Goal: Task Accomplishment & Management: Complete application form

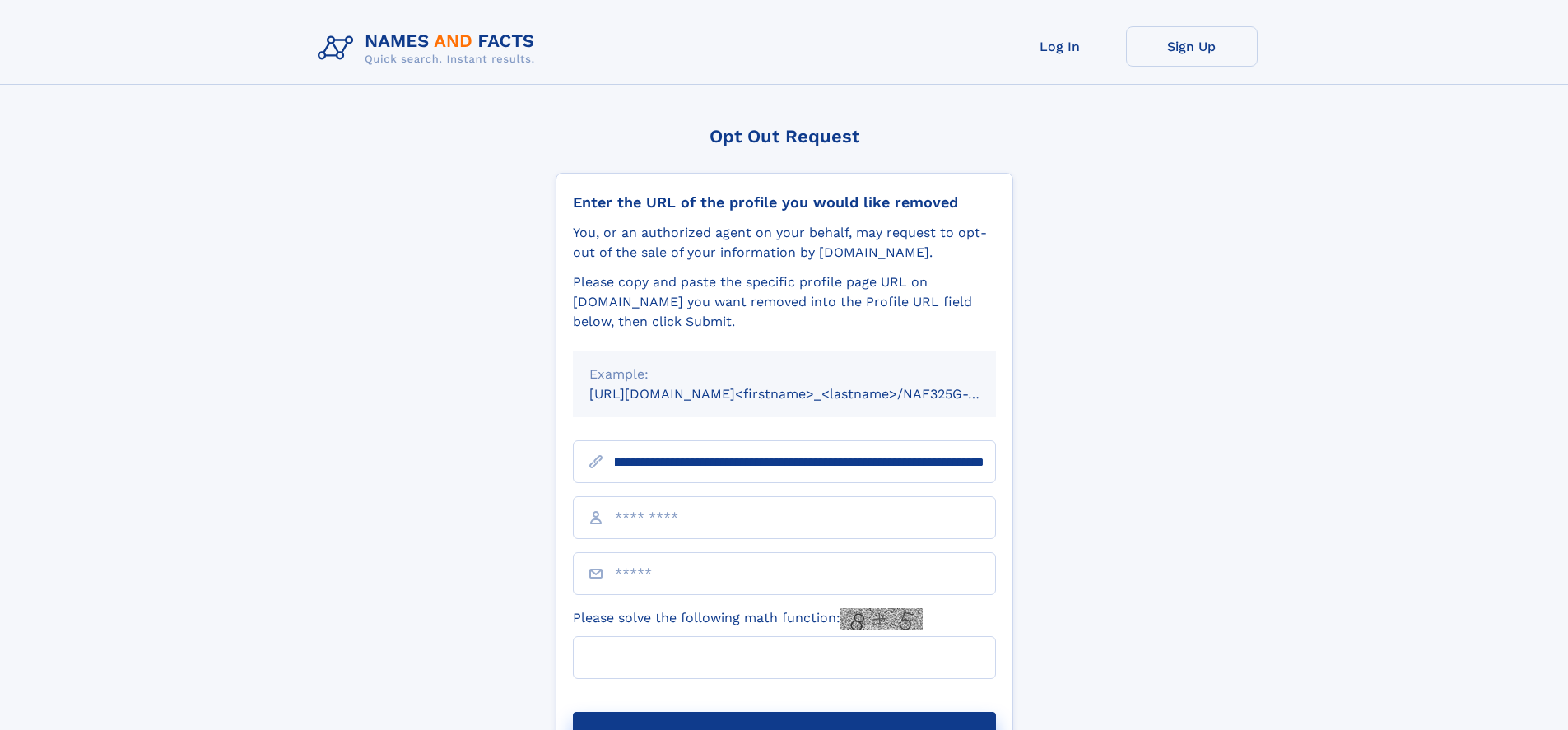
scroll to position [0, 251]
type input "**********"
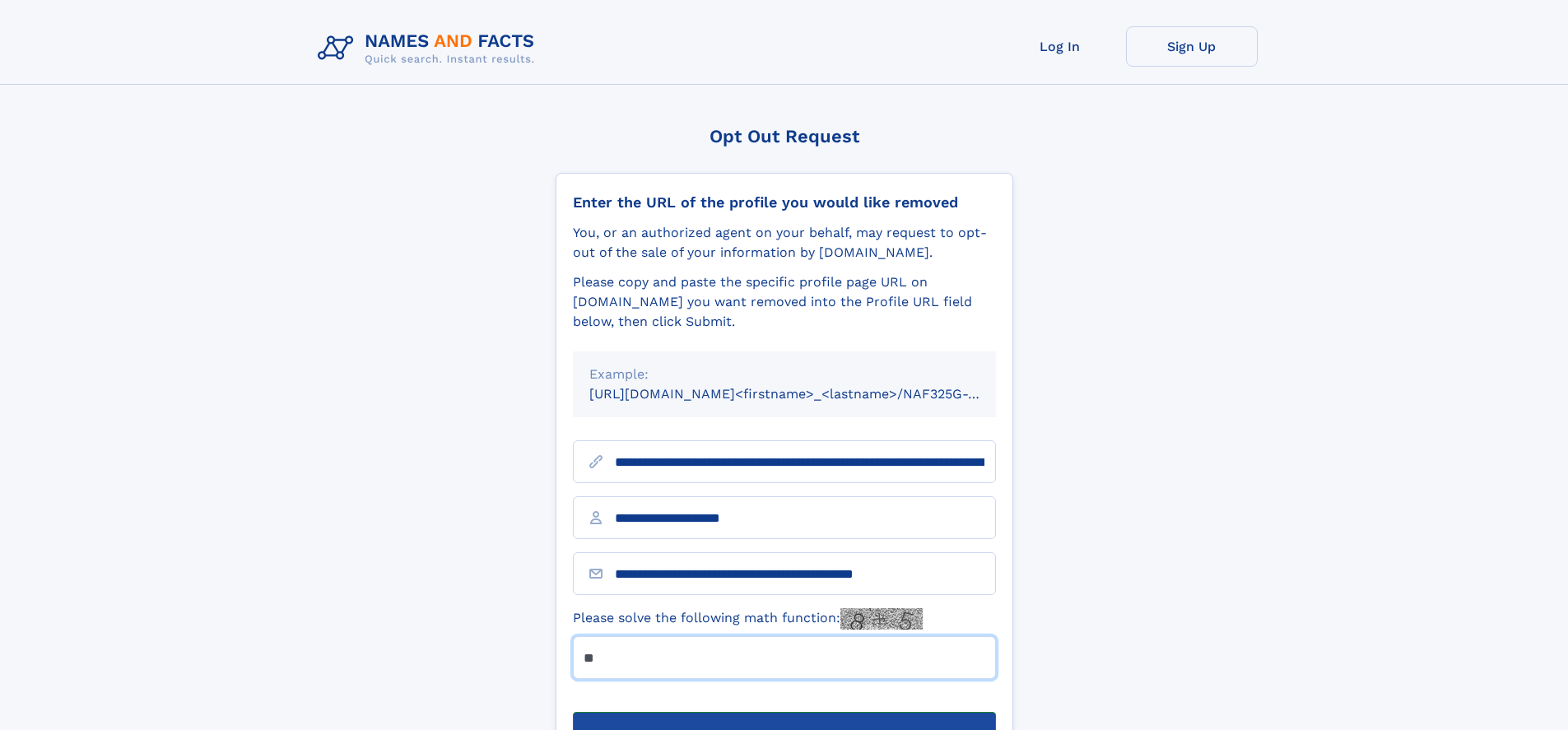
type input "**"
click at [784, 712] on button "Submit Opt Out Request" at bounding box center [784, 738] width 423 height 53
